Goal: Task Accomplishment & Management: Complete application form

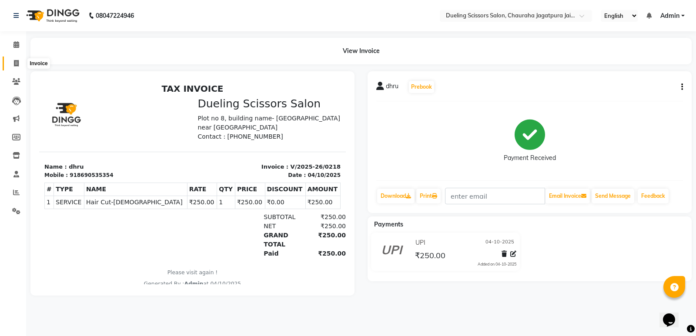
click at [16, 65] on icon at bounding box center [16, 63] width 5 height 7
select select "service"
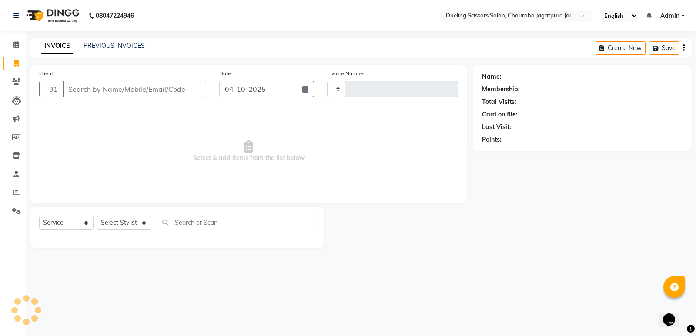
type input "0219"
select select "6993"
click at [118, 89] on input "Client" at bounding box center [134, 89] width 143 height 17
click at [80, 89] on input "Client" at bounding box center [134, 89] width 143 height 17
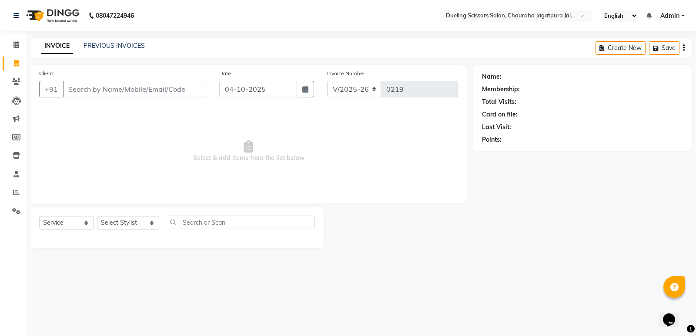
click at [82, 87] on input "Client" at bounding box center [134, 89] width 143 height 17
type input "9602124455"
click at [186, 93] on span "Add Client" at bounding box center [183, 89] width 34 height 9
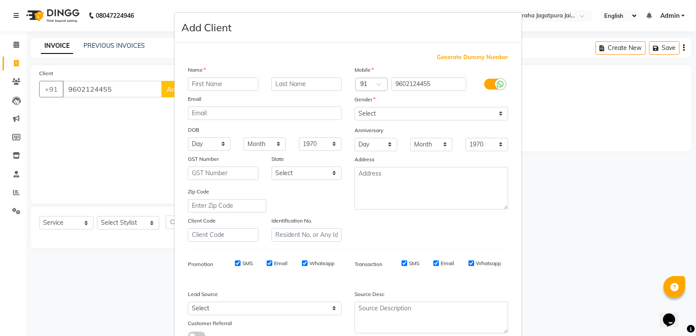
click at [223, 82] on input "text" at bounding box center [223, 83] width 70 height 13
type input "vikrendra"
click at [222, 144] on select "Day 01 02 03 04 05 06 07 08 09 10 11 12 13 14 15 16 17 18 19 20 21 22 23 24 25 …" at bounding box center [209, 143] width 43 height 13
click at [579, 206] on ngb-modal-window "Add Client Generate Dummy Number Name vikrendra Email DOB Day 01 02 03 04 05 06…" at bounding box center [348, 168] width 696 height 336
click at [496, 110] on select "Select [DEMOGRAPHIC_DATA] [DEMOGRAPHIC_DATA] Other Prefer Not To Say" at bounding box center [430, 113] width 153 height 13
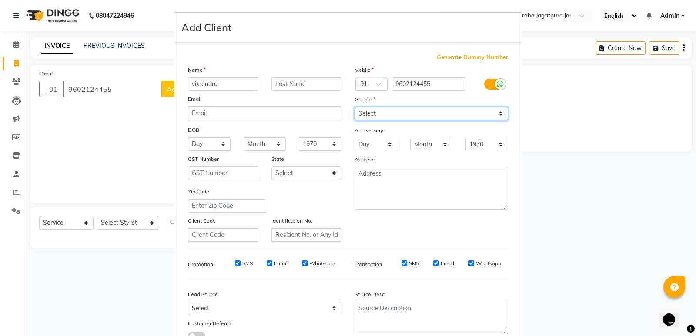
select select "[DEMOGRAPHIC_DATA]"
click at [354, 107] on select "Select [DEMOGRAPHIC_DATA] [DEMOGRAPHIC_DATA] Other Prefer Not To Say" at bounding box center [430, 113] width 153 height 13
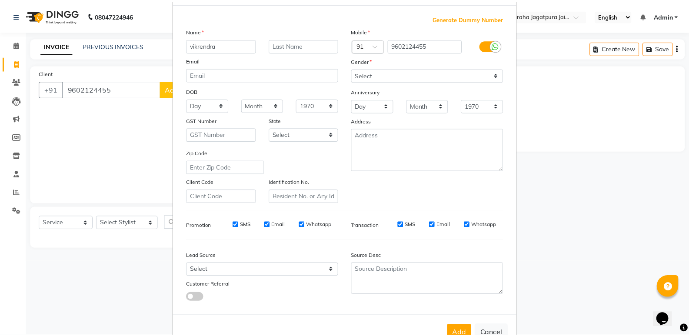
scroll to position [65, 0]
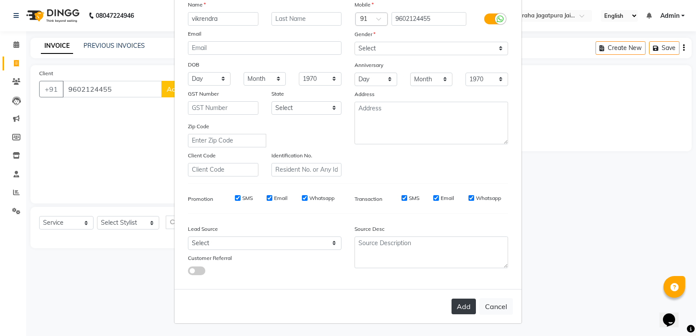
click at [464, 306] on button "Add" at bounding box center [463, 307] width 24 height 16
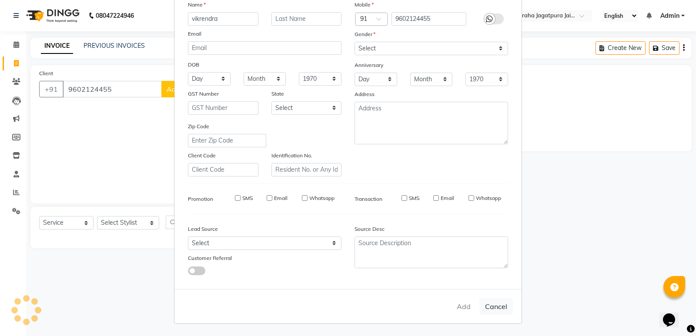
select select
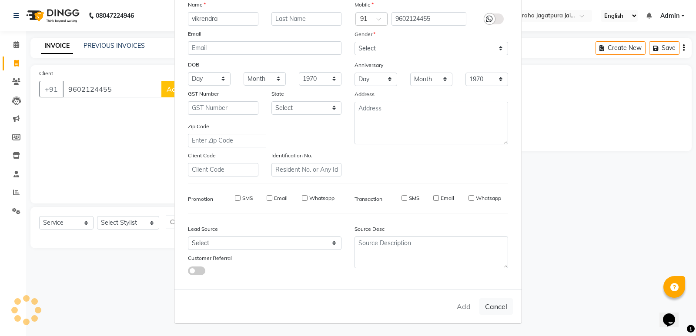
select select
checkbox input "false"
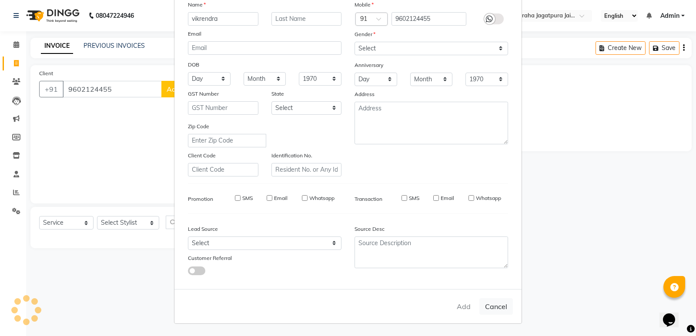
checkbox input "false"
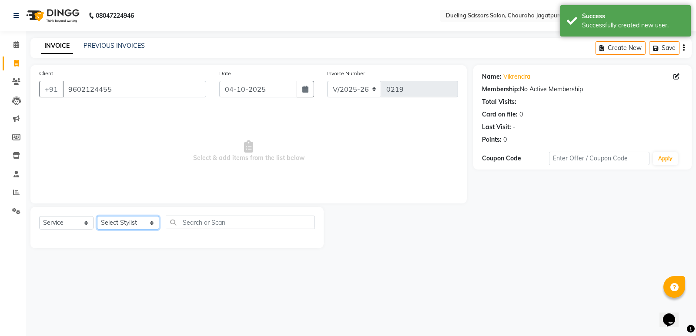
click at [143, 225] on select "Select Stylist [PERSON_NAME] [PERSON_NAME] [PERSON_NAME] [PERSON_NAME] [PERSON_…" at bounding box center [128, 222] width 62 height 13
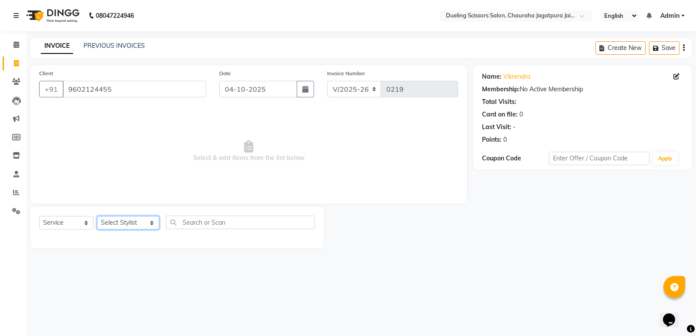
select select "62033"
click at [97, 216] on select "Select Stylist [PERSON_NAME] [PERSON_NAME] [PERSON_NAME] [PERSON_NAME] [PERSON_…" at bounding box center [128, 222] width 62 height 13
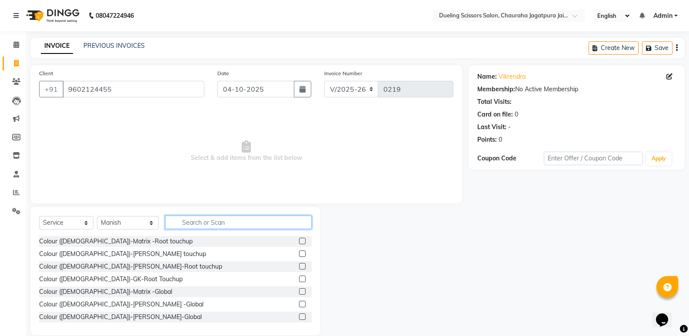
click at [179, 220] on input "text" at bounding box center [238, 222] width 146 height 13
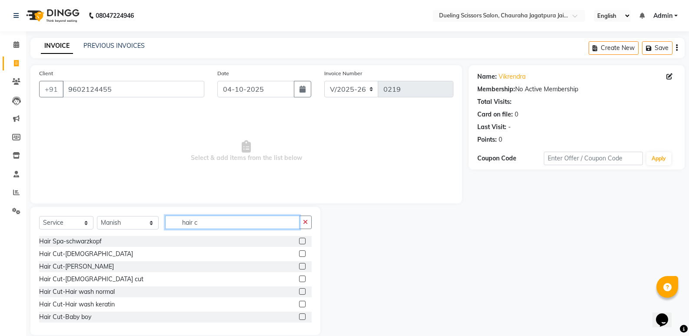
type input "hair c"
click at [290, 252] on div "Hair Cut-[DEMOGRAPHIC_DATA]" at bounding box center [175, 254] width 273 height 11
click at [299, 253] on label at bounding box center [302, 253] width 7 height 7
click at [299, 253] on input "checkbox" at bounding box center [302, 254] width 6 height 6
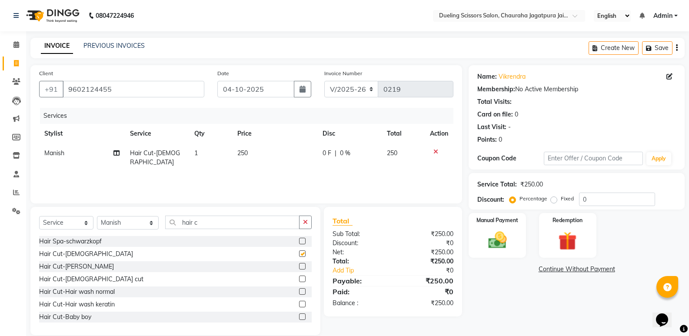
checkbox input "false"
click at [195, 223] on input "hair c" at bounding box center [232, 222] width 134 height 13
type input "h"
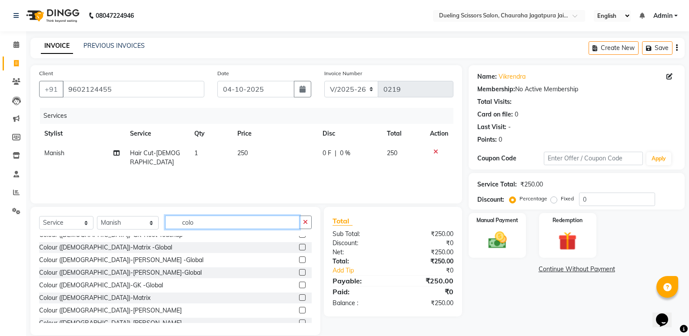
scroll to position [52, 0]
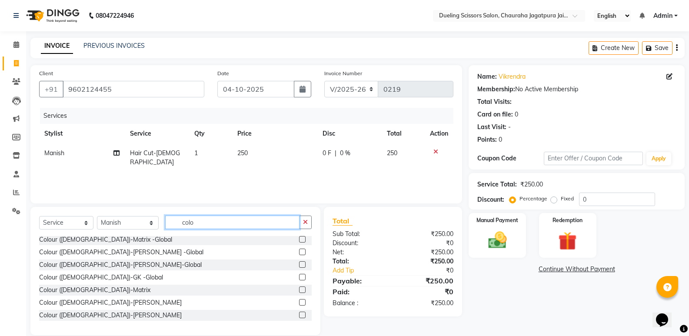
type input "colo"
click at [299, 316] on label at bounding box center [302, 315] width 7 height 7
click at [299, 316] on input "checkbox" at bounding box center [302, 316] width 6 height 6
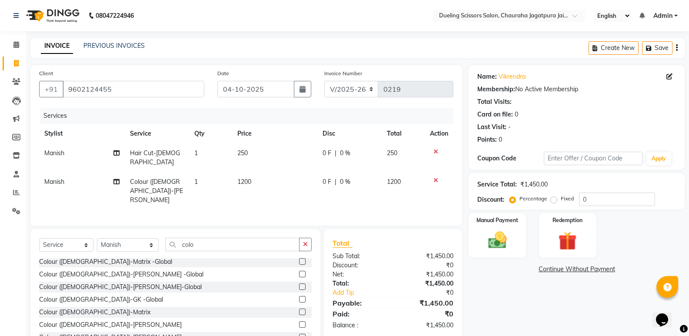
checkbox input "false"
click at [191, 238] on input "colo" at bounding box center [232, 244] width 134 height 13
type input "c"
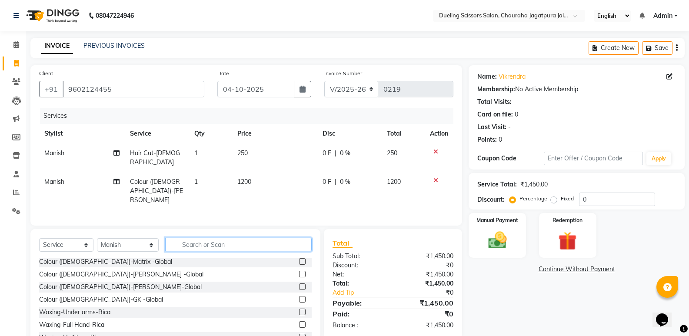
click at [221, 238] on input "text" at bounding box center [238, 244] width 146 height 13
click at [146, 238] on select "Select Stylist [PERSON_NAME] [PERSON_NAME] [PERSON_NAME] [PERSON_NAME] [PERSON_…" at bounding box center [128, 244] width 62 height 13
select select "62036"
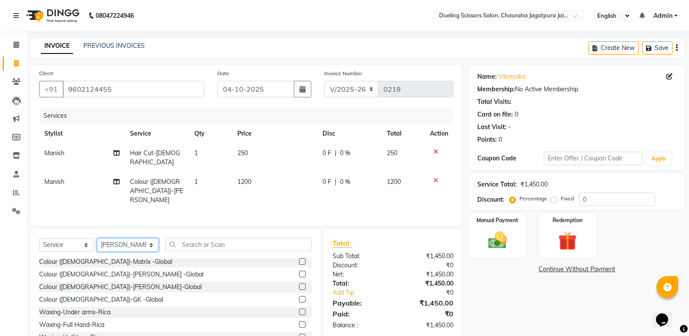
click at [97, 238] on select "Select Stylist [PERSON_NAME] [PERSON_NAME] [PERSON_NAME] [PERSON_NAME] [PERSON_…" at bounding box center [128, 244] width 62 height 13
click at [143, 238] on select "Select Stylist [PERSON_NAME] [PERSON_NAME] [PERSON_NAME] [PERSON_NAME] [PERSON_…" at bounding box center [128, 244] width 62 height 13
click at [149, 246] on div "Select Service Product Membership Package Voucher Prepaid Gift Card Select Styl…" at bounding box center [175, 248] width 273 height 20
click at [224, 238] on input "text" at bounding box center [238, 244] width 146 height 13
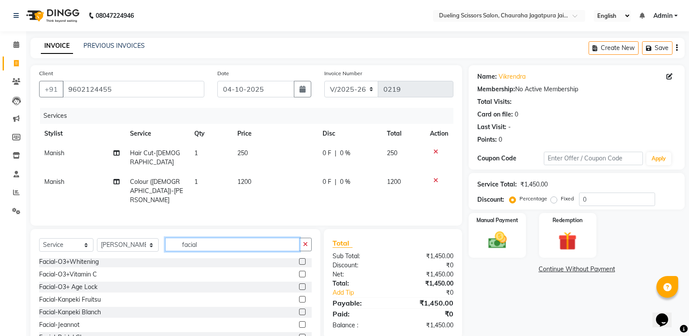
scroll to position [64, 0]
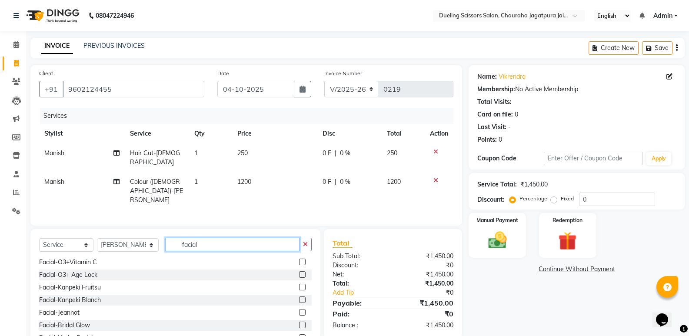
type input "facial"
click at [299, 284] on label at bounding box center [302, 287] width 7 height 7
click at [299, 285] on input "checkbox" at bounding box center [302, 288] width 6 height 6
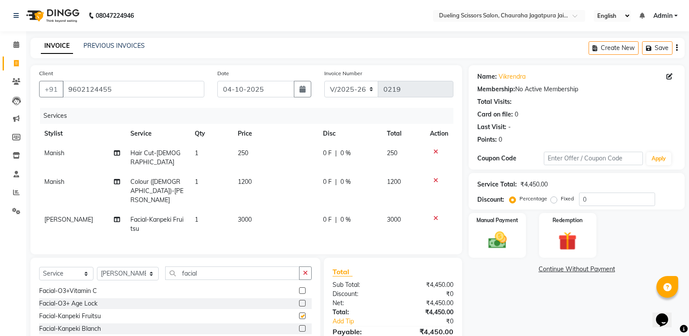
checkbox input "false"
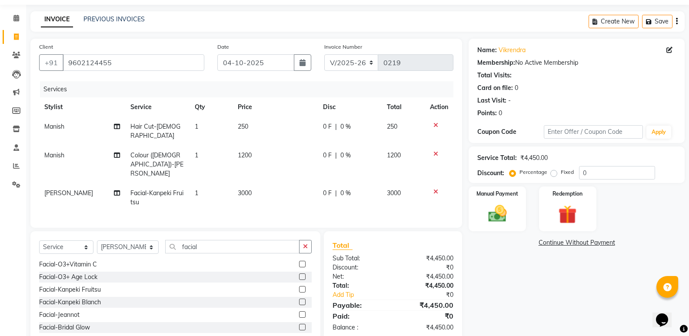
scroll to position [51, 0]
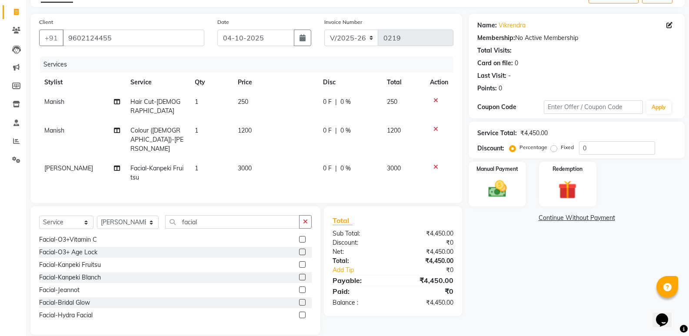
click at [561, 149] on label "Fixed" at bounding box center [567, 147] width 13 height 8
click at [554, 149] on input "Fixed" at bounding box center [555, 147] width 6 height 6
radio input "true"
click at [586, 145] on input "0" at bounding box center [617, 147] width 76 height 13
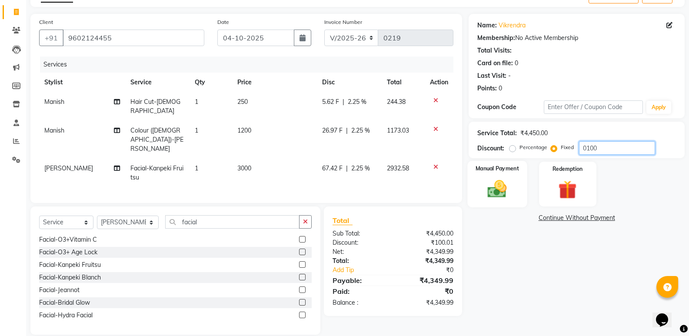
type input "0100"
click at [504, 181] on img at bounding box center [497, 189] width 31 height 22
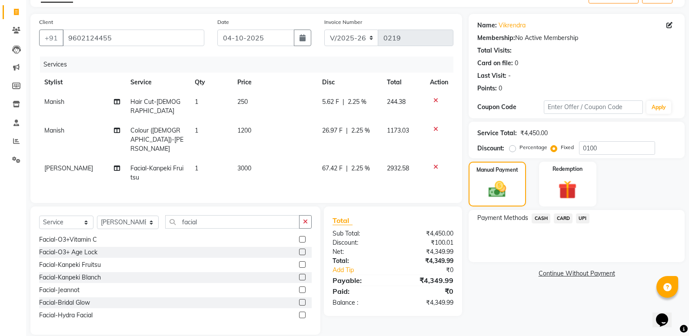
click at [584, 221] on span "UPI" at bounding box center [582, 218] width 13 height 10
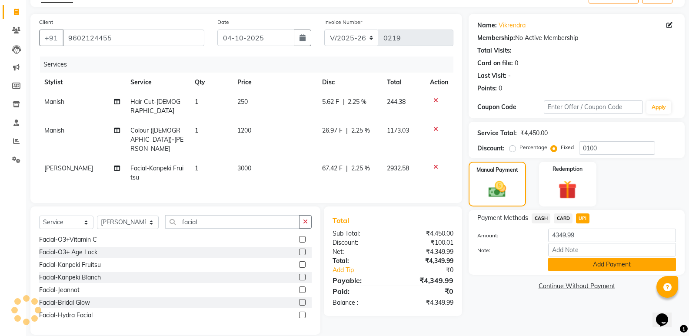
click at [602, 263] on button "Add Payment" at bounding box center [612, 264] width 128 height 13
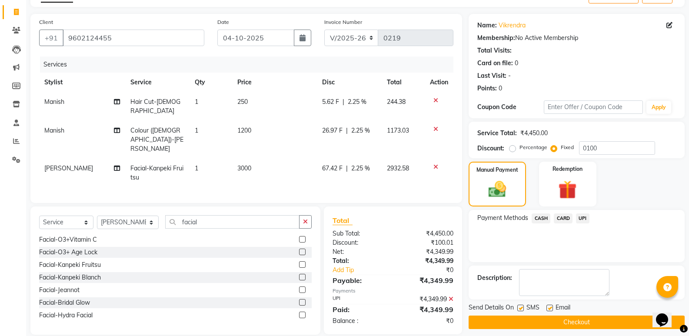
click at [572, 321] on button "Checkout" at bounding box center [577, 322] width 216 height 13
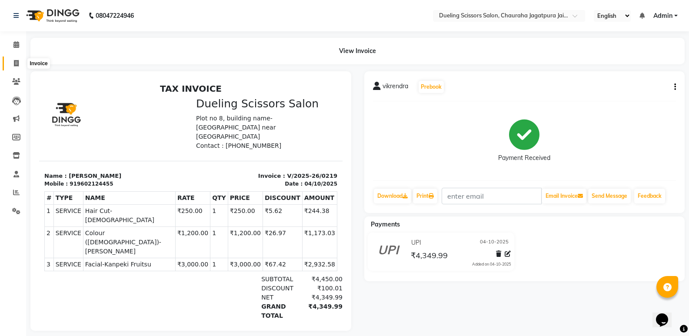
click at [18, 61] on icon at bounding box center [16, 63] width 5 height 7
select select "service"
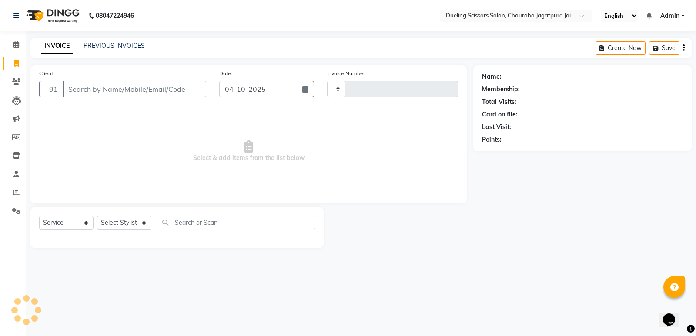
type input "0220"
select select "6993"
